Goal: Transaction & Acquisition: Purchase product/service

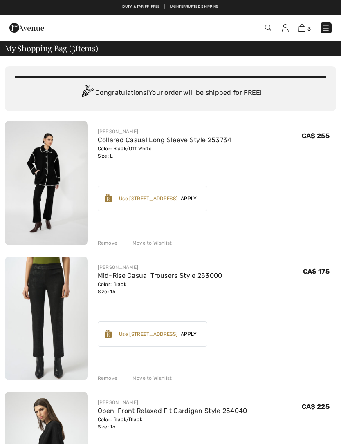
click at [123, 138] on link "Collared Casual Long Sleeve Style 253734" at bounding box center [165, 140] width 134 height 8
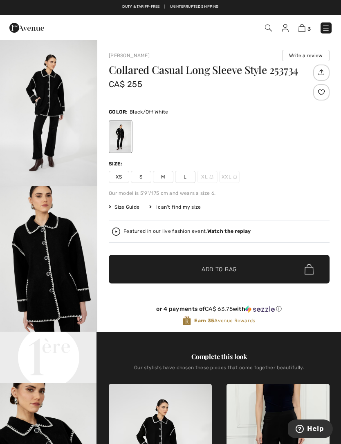
scroll to position [58, 0]
click at [122, 201] on div "Collared Casual Long Sleeve Style 253734 CA$ 255 Color: Black/Off White Size: X…" at bounding box center [219, 198] width 220 height 267
click at [124, 208] on span "Size Guide" at bounding box center [124, 206] width 31 height 7
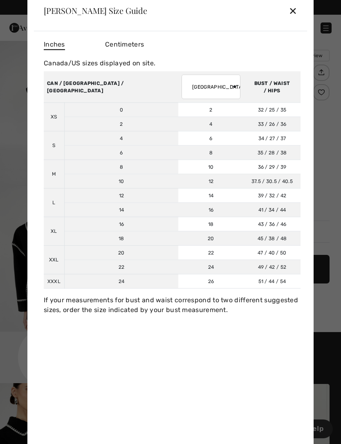
click at [295, 11] on div "✕" at bounding box center [292, 10] width 9 height 17
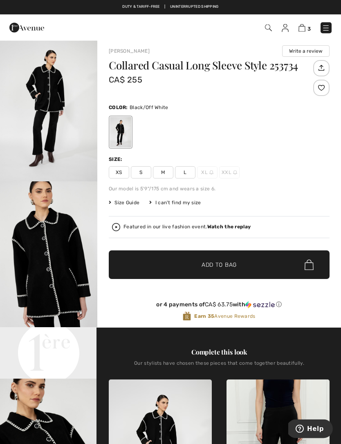
scroll to position [0, 0]
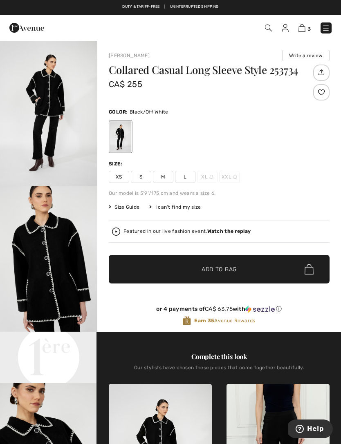
click at [305, 30] on img at bounding box center [301, 28] width 7 height 8
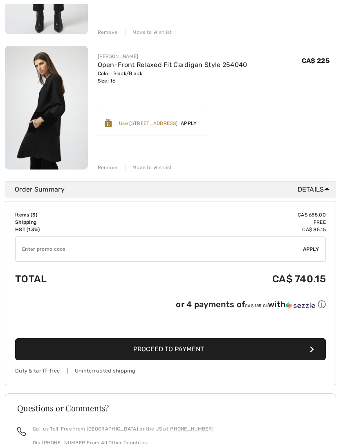
scroll to position [346, 0]
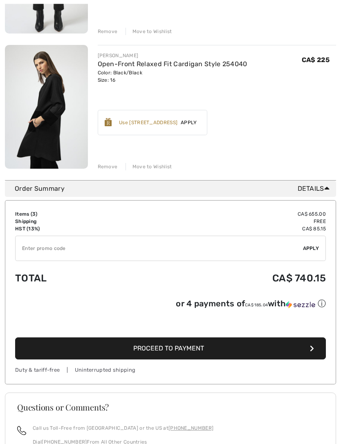
click at [182, 348] on span "Proceed to Payment" at bounding box center [168, 349] width 71 height 8
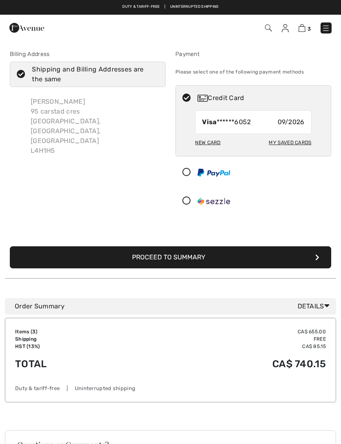
click at [181, 256] on button "Proceed to Summary" at bounding box center [170, 257] width 321 height 22
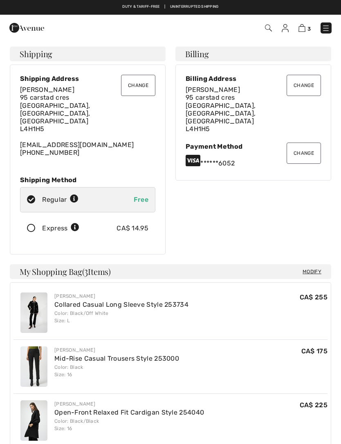
click at [28, 224] on icon at bounding box center [31, 228] width 22 height 9
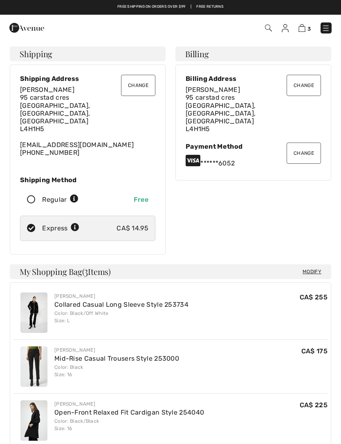
click at [305, 143] on button "Change" at bounding box center [303, 153] width 34 height 21
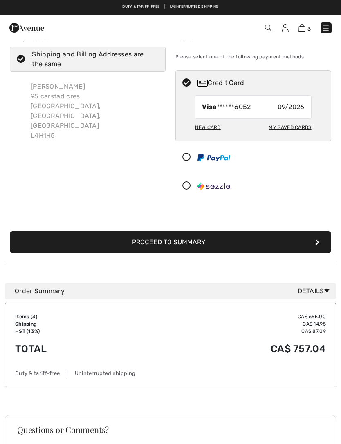
click at [203, 131] on div "New Card" at bounding box center [207, 127] width 25 height 14
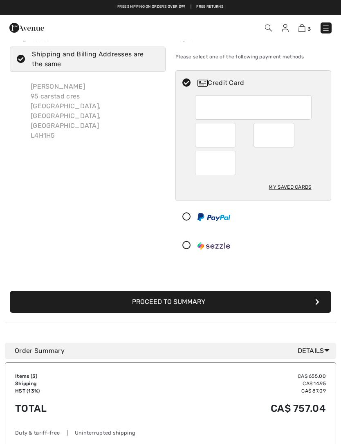
click at [294, 185] on div "My Saved Cards" at bounding box center [289, 187] width 42 height 14
radio input "true"
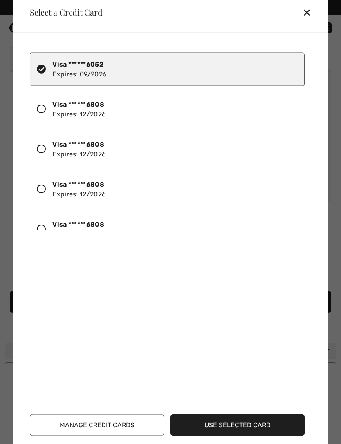
click at [48, 107] on div at bounding box center [45, 109] width 16 height 14
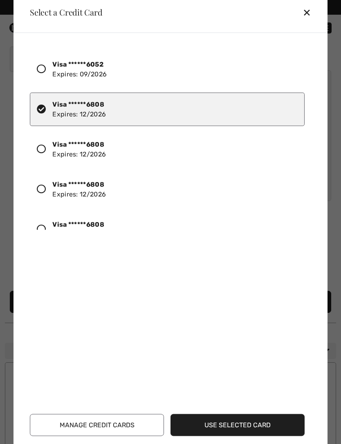
click at [249, 423] on button "Use Selected Card" at bounding box center [237, 425] width 134 height 22
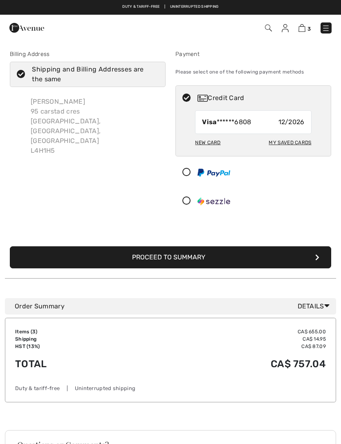
click at [282, 203] on div at bounding box center [250, 201] width 148 height 24
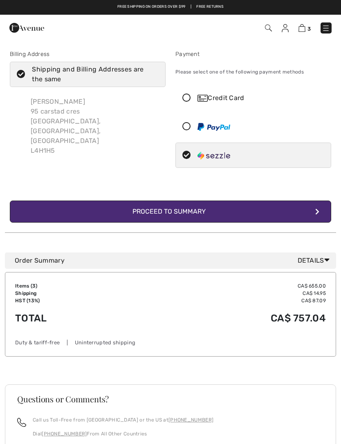
click at [187, 212] on div "Proceed to Summary" at bounding box center [170, 212] width 89 height 10
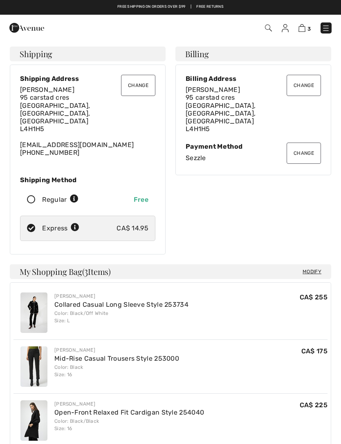
click at [305, 143] on button "Change" at bounding box center [303, 153] width 34 height 21
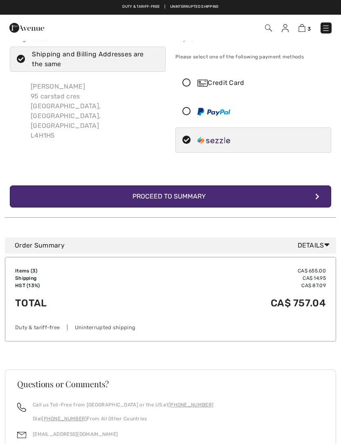
click at [186, 80] on icon at bounding box center [187, 83] width 22 height 9
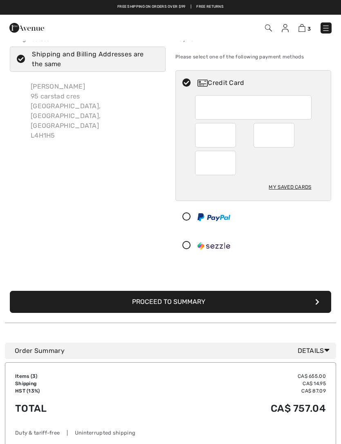
click at [291, 186] on div "My Saved Cards" at bounding box center [289, 187] width 42 height 14
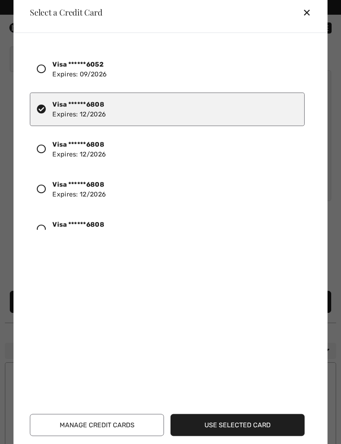
click at [87, 421] on button "Manage Credit Cards" at bounding box center [97, 425] width 134 height 22
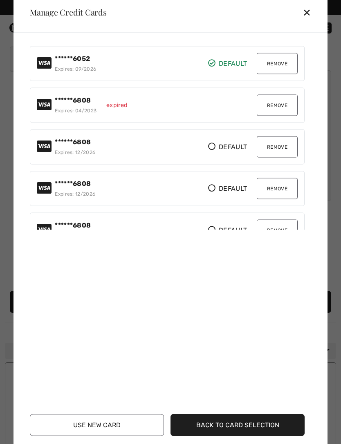
click at [279, 102] on button "Remove" at bounding box center [276, 104] width 41 height 21
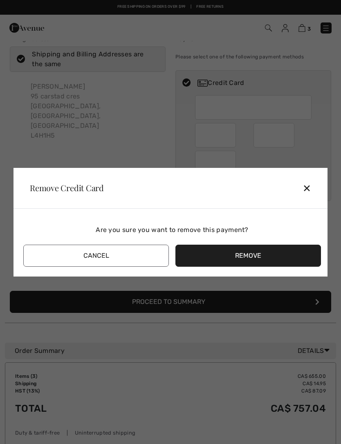
click at [255, 256] on button "Remove" at bounding box center [247, 256] width 145 height 22
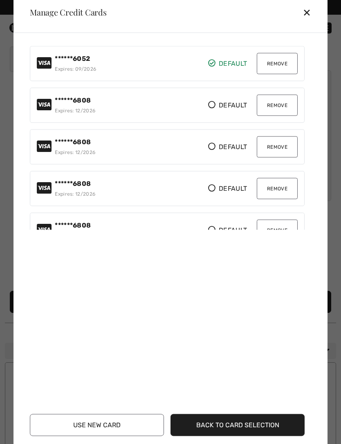
click at [281, 62] on button "Remove" at bounding box center [276, 63] width 41 height 21
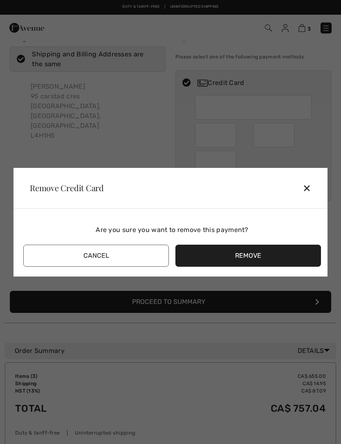
click at [253, 258] on button "Remove" at bounding box center [247, 256] width 145 height 22
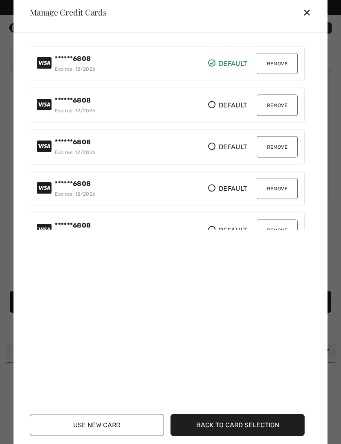
click at [145, 109] on div "******6808 Expires: 12/2026 Default Default Remove" at bounding box center [167, 104] width 261 height 21
click at [233, 105] on span "Default" at bounding box center [227, 105] width 39 height 10
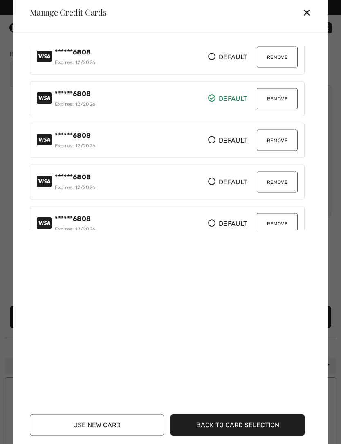
scroll to position [1, 0]
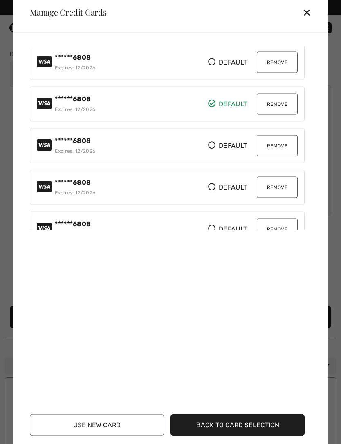
click at [283, 61] on button "Remove" at bounding box center [276, 61] width 41 height 21
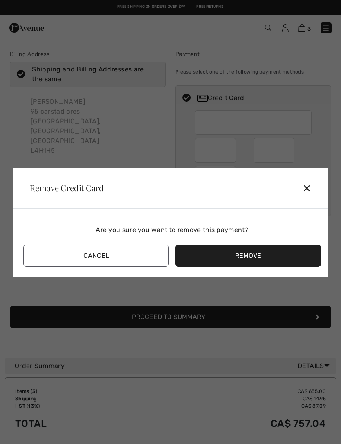
click at [250, 257] on button "Remove" at bounding box center [247, 256] width 145 height 22
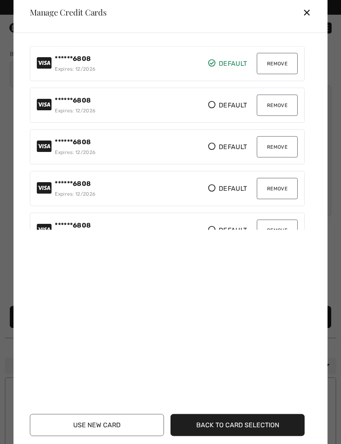
click at [280, 66] on button "Remove" at bounding box center [276, 63] width 41 height 21
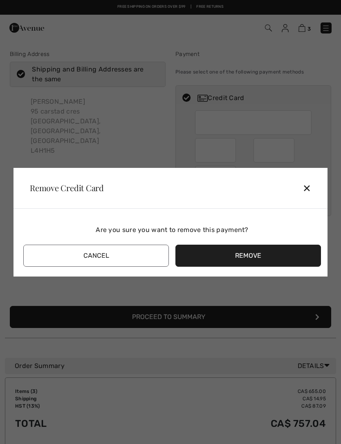
click at [263, 256] on button "Remove" at bounding box center [247, 256] width 145 height 22
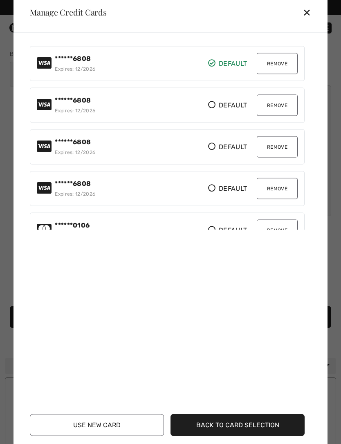
click at [279, 66] on button "Remove" at bounding box center [276, 63] width 41 height 21
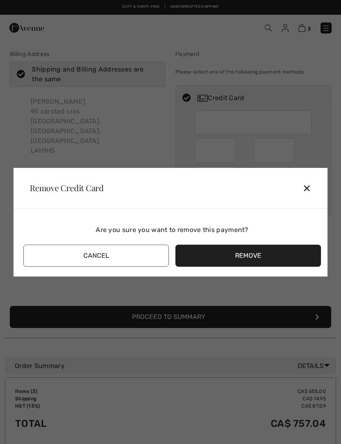
click at [262, 257] on button "Remove" at bounding box center [247, 256] width 145 height 22
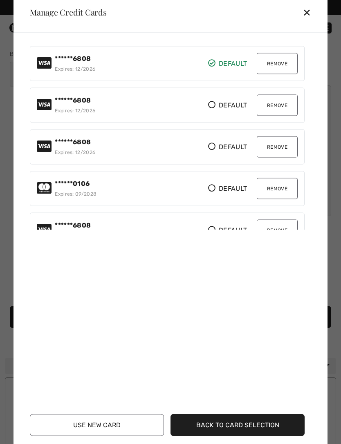
click at [275, 107] on button "Remove" at bounding box center [276, 104] width 41 height 21
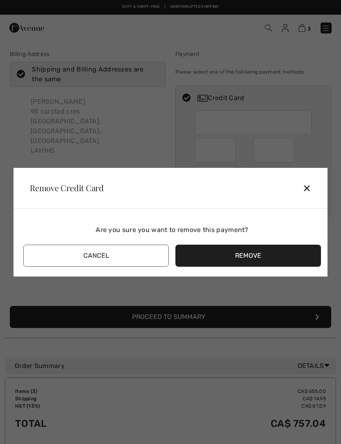
click at [256, 256] on button "Remove" at bounding box center [247, 256] width 145 height 22
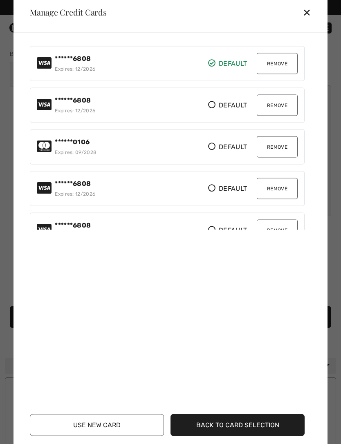
click at [281, 225] on button "Remove" at bounding box center [276, 229] width 41 height 21
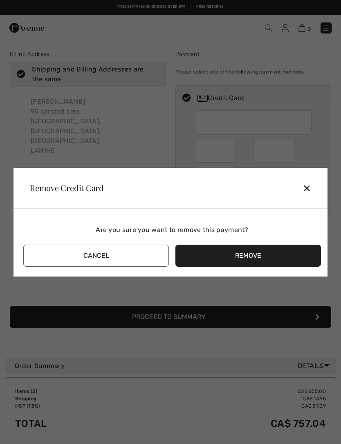
click at [248, 249] on button "Remove" at bounding box center [247, 256] width 145 height 22
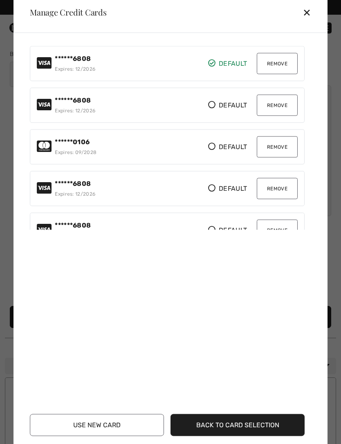
click at [279, 228] on button "Remove" at bounding box center [276, 229] width 41 height 21
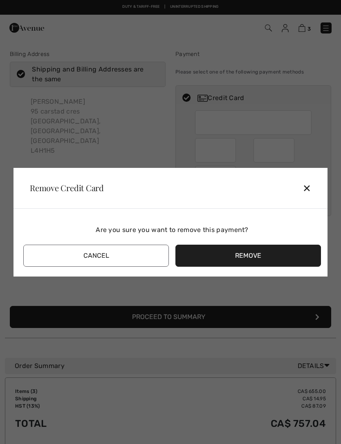
click at [249, 254] on button "Remove" at bounding box center [247, 256] width 145 height 22
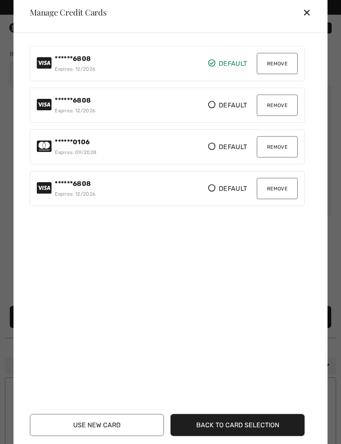
click at [245, 427] on button "Back to Card Selection" at bounding box center [237, 425] width 134 height 22
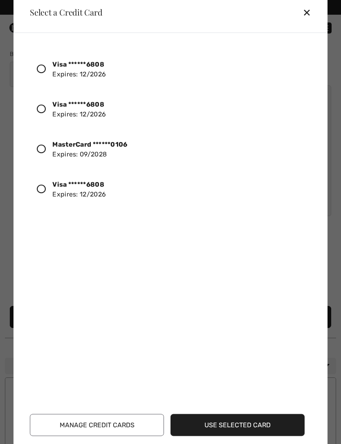
click at [45, 70] on icon at bounding box center [41, 68] width 9 height 9
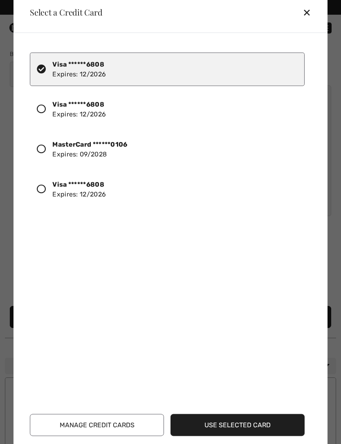
click at [241, 424] on button "Use Selected Card" at bounding box center [237, 425] width 134 height 22
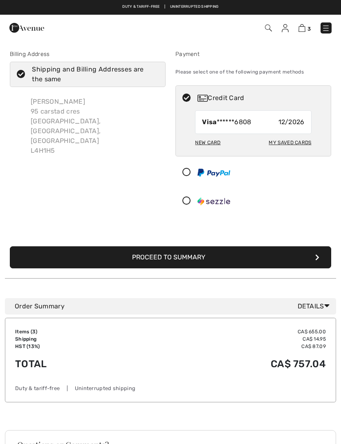
click at [187, 259] on button "Proceed to Summary" at bounding box center [170, 257] width 321 height 22
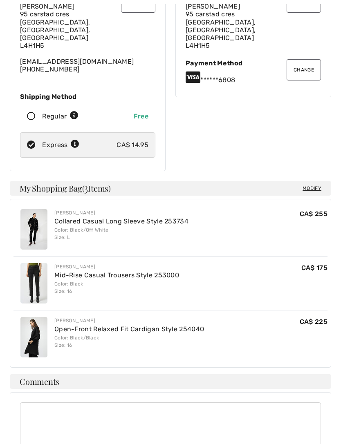
scroll to position [129, 0]
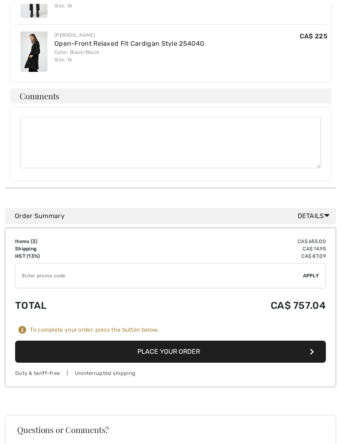
scroll to position [379, 0]
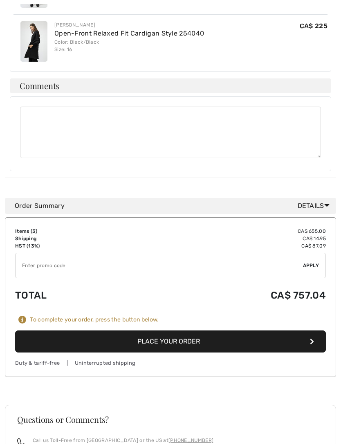
click at [179, 330] on button "Place Your Order" at bounding box center [170, 341] width 310 height 22
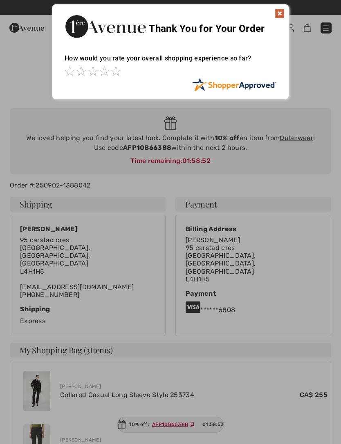
click at [281, 16] on img at bounding box center [279, 14] width 10 height 10
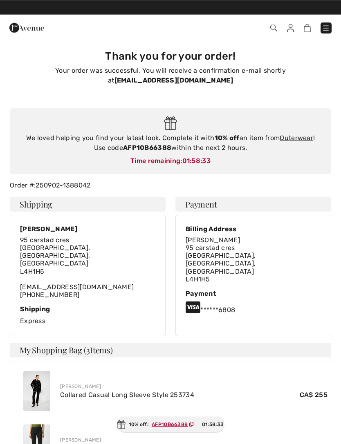
click at [322, 24] on img at bounding box center [325, 28] width 8 height 8
